Goal: Use online tool/utility: Utilize a website feature to perform a specific function

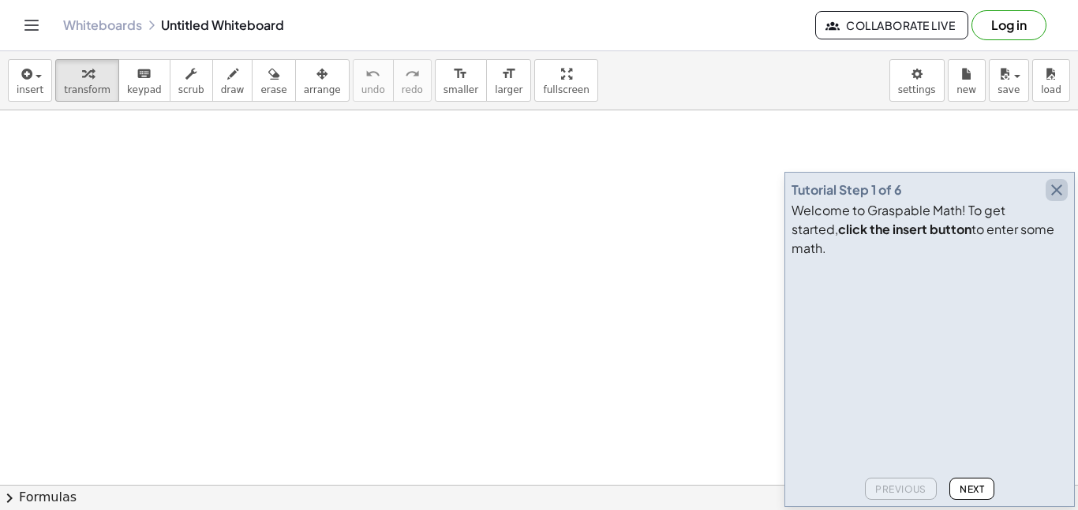
click at [1056, 200] on icon "button" at bounding box center [1056, 190] width 19 height 19
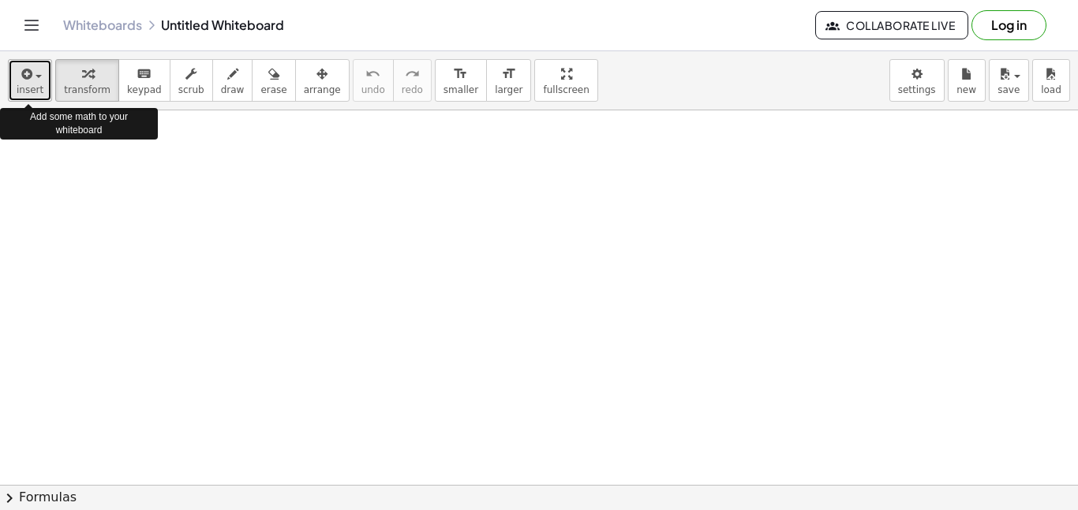
click at [24, 85] on span "insert" at bounding box center [30, 89] width 27 height 11
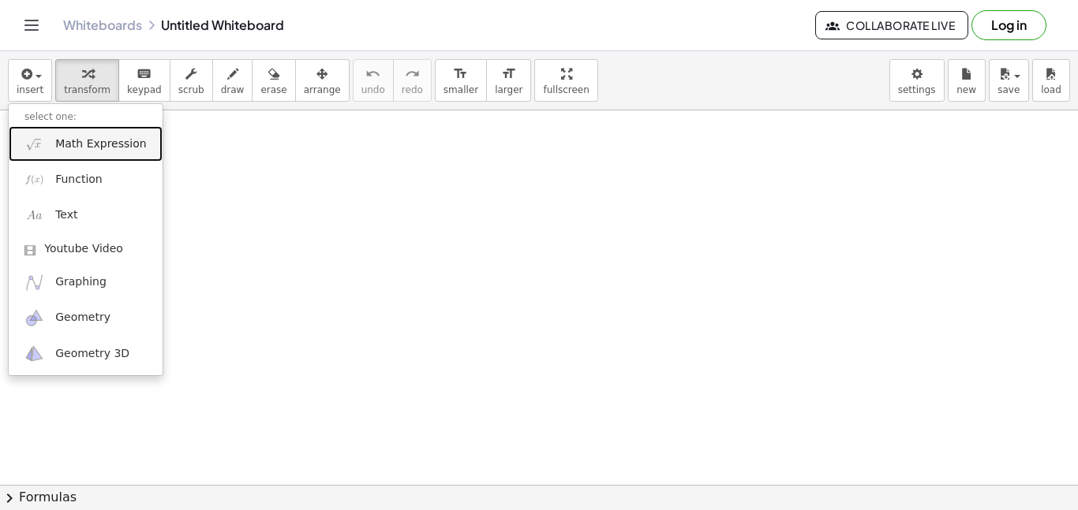
click at [83, 140] on span "Math Expression" at bounding box center [100, 144] width 91 height 16
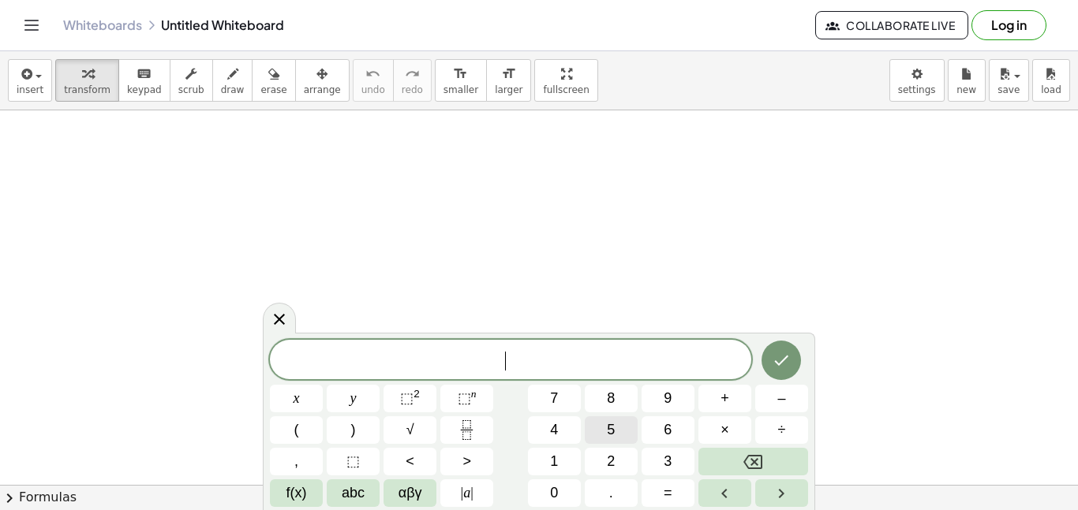
click at [593, 439] on button "5" at bounding box center [611, 431] width 53 height 28
click at [309, 434] on button "(" at bounding box center [296, 431] width 53 height 28
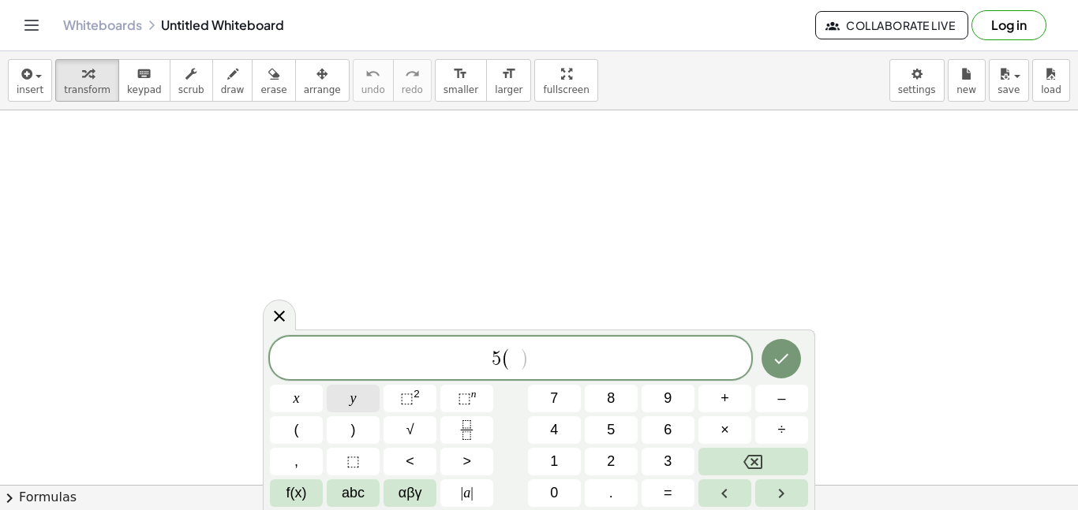
click at [348, 402] on button "y" at bounding box center [353, 399] width 53 height 28
click at [774, 393] on button "–" at bounding box center [781, 399] width 53 height 28
click at [604, 469] on button "2" at bounding box center [611, 462] width 53 height 28
click at [356, 423] on button ")" at bounding box center [353, 431] width 53 height 28
click at [768, 398] on button "–" at bounding box center [781, 399] width 53 height 28
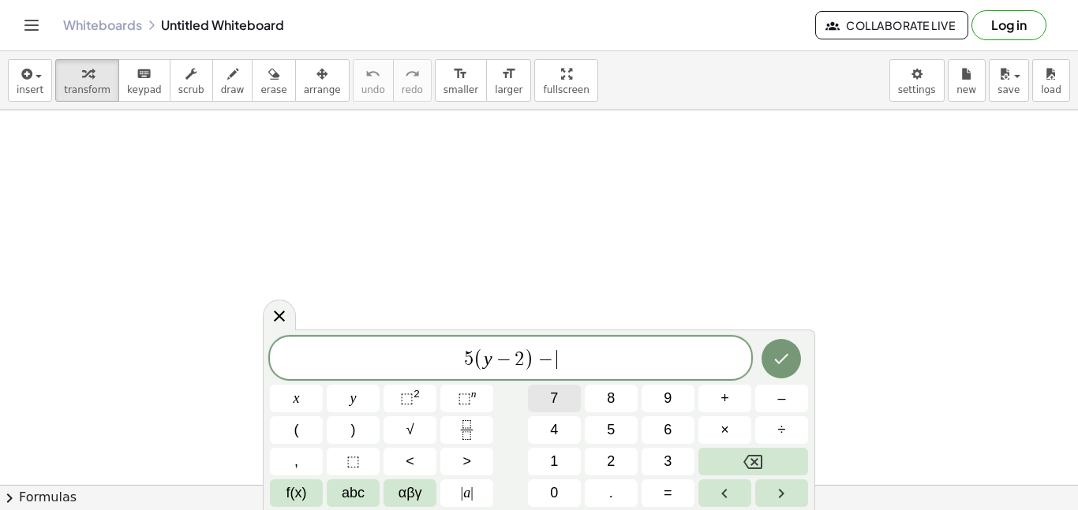
click at [571, 397] on button "7" at bounding box center [554, 399] width 53 height 28
click at [366, 400] on button "y" at bounding box center [353, 399] width 53 height 28
click at [651, 495] on button "=" at bounding box center [667, 494] width 53 height 28
click at [798, 400] on button "–" at bounding box center [781, 399] width 53 height 28
click at [677, 466] on button "3" at bounding box center [667, 462] width 53 height 28
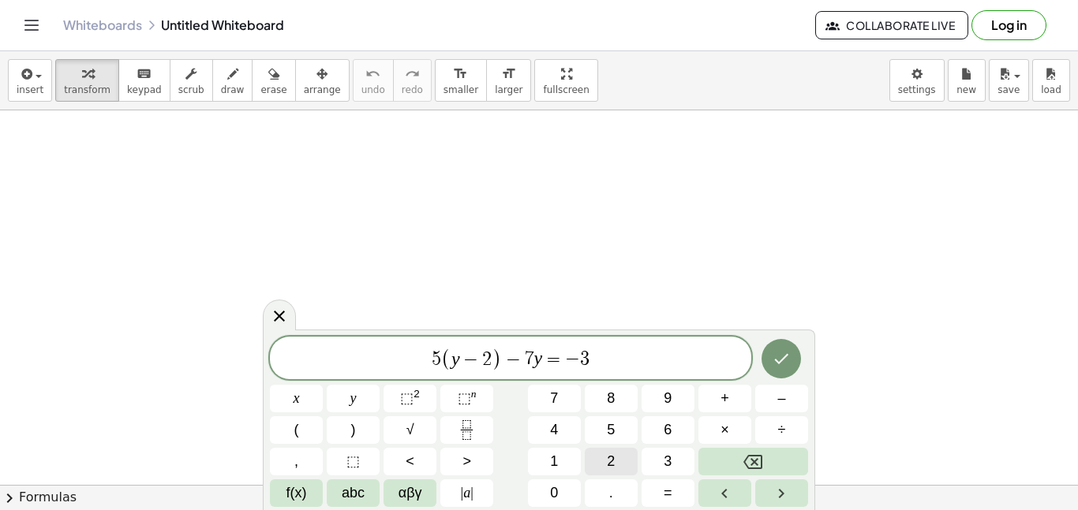
click at [627, 451] on button "2" at bounding box center [611, 462] width 53 height 28
